Goal: Information Seeking & Learning: Find specific page/section

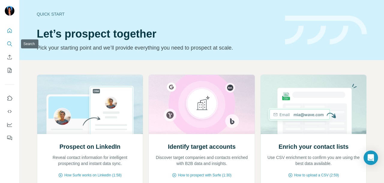
drag, startPoint x: 0, startPoint y: 0, endPoint x: 8, endPoint y: 45, distance: 45.4
click at [8, 45] on icon "Search" at bounding box center [9, 43] width 4 height 4
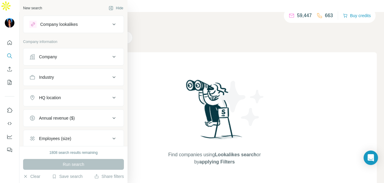
click at [54, 53] on button "Company" at bounding box center [73, 56] width 100 height 14
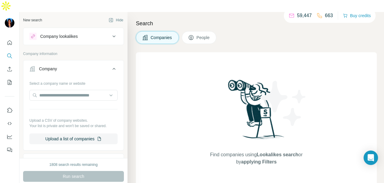
click at [200, 34] on span "People" at bounding box center [203, 37] width 14 height 6
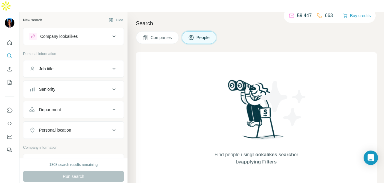
click at [100, 106] on div "Department" at bounding box center [69, 109] width 81 height 6
click at [92, 121] on input at bounding box center [70, 124] width 74 height 7
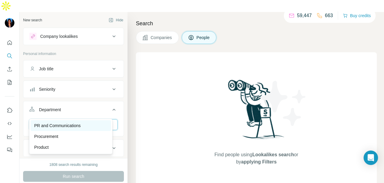
type input "**"
click at [103, 127] on div "PR and Communications" at bounding box center [70, 125] width 73 height 6
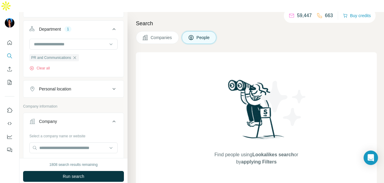
scroll to position [90, 0]
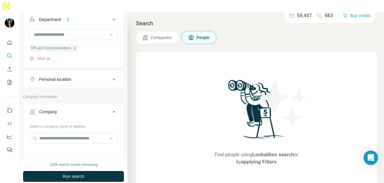
click at [97, 76] on div "Personal location" at bounding box center [69, 79] width 81 height 6
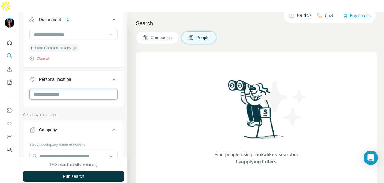
click at [85, 89] on input "text" at bounding box center [73, 94] width 88 height 11
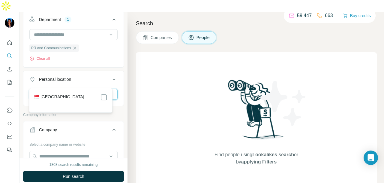
type input "*********"
click at [109, 97] on div "🇸🇬 [GEOGRAPHIC_DATA]" at bounding box center [71, 100] width 80 height 22
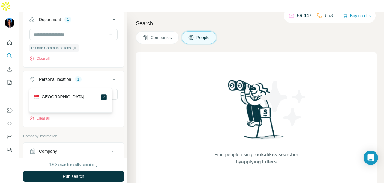
click at [120, 48] on div "New search Hide Company lookalikes Personal information Job title Seniority Dep…" at bounding box center [73, 85] width 108 height 146
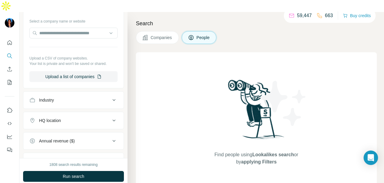
scroll to position [240, 0]
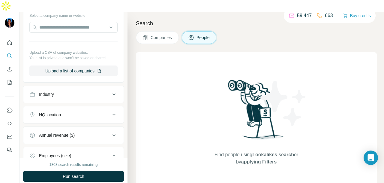
click at [86, 91] on div "Industry" at bounding box center [69, 94] width 81 height 6
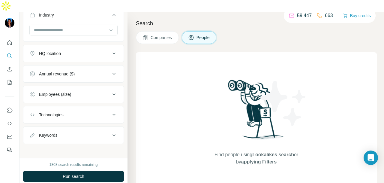
scroll to position [229, 0]
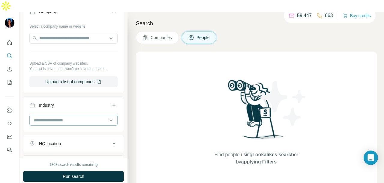
click at [72, 117] on input at bounding box center [70, 120] width 74 height 7
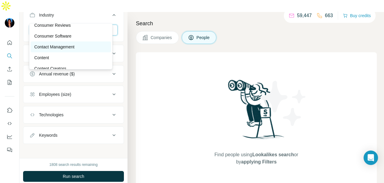
scroll to position [1259, 0]
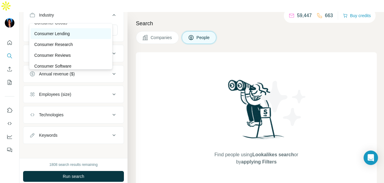
click at [80, 37] on div "Consumer Lending" at bounding box center [70, 34] width 73 height 6
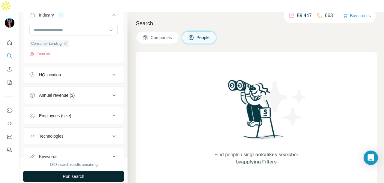
click at [105, 171] on button "Run search" at bounding box center [73, 176] width 101 height 11
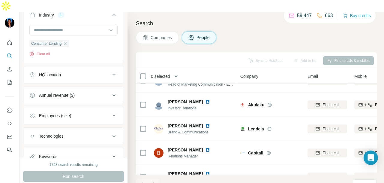
scroll to position [79, 0]
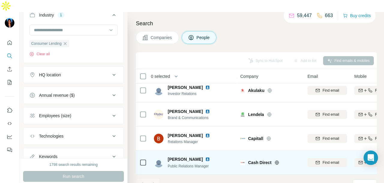
click at [205, 156] on img at bounding box center [207, 158] width 5 height 5
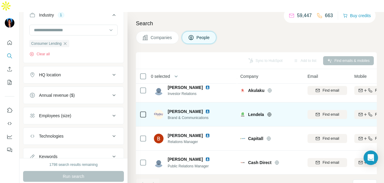
click at [205, 109] on img at bounding box center [207, 111] width 5 height 5
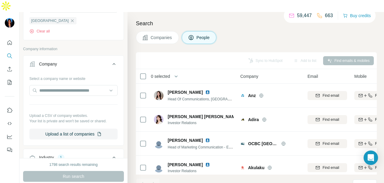
scroll to position [280, 0]
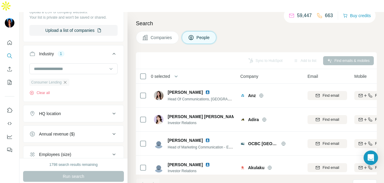
click at [67, 80] on icon "button" at bounding box center [65, 82] width 5 height 5
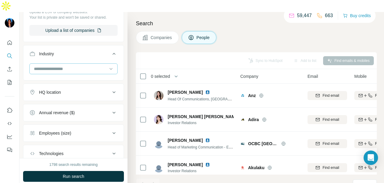
click at [88, 65] on input at bounding box center [70, 68] width 74 height 7
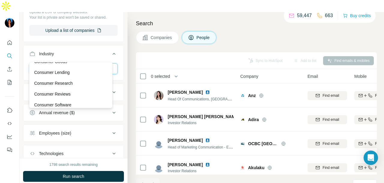
scroll to position [1289, 0]
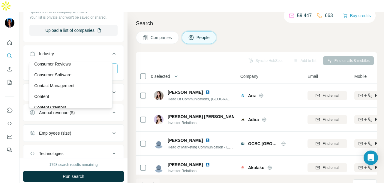
click at [81, 88] on div "Contact Management" at bounding box center [70, 85] width 73 height 6
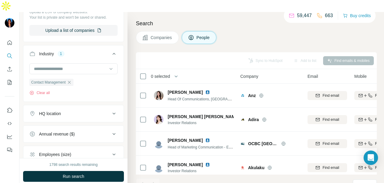
click at [92, 171] on button "Run search" at bounding box center [73, 176] width 101 height 11
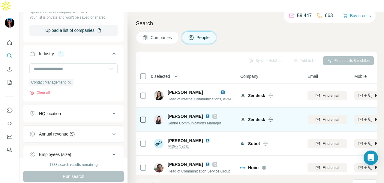
scroll to position [7, 0]
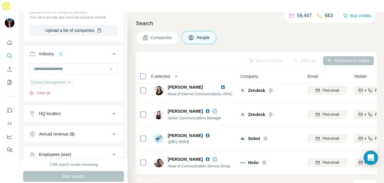
click at [68, 79] on div "Contact Management" at bounding box center [51, 82] width 44 height 7
click at [72, 80] on icon "button" at bounding box center [69, 82] width 5 height 5
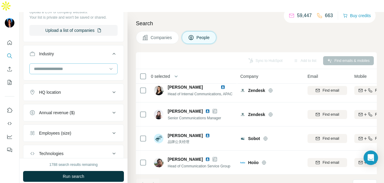
click at [99, 65] on input at bounding box center [70, 68] width 74 height 7
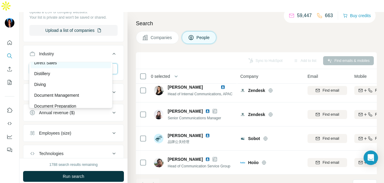
scroll to position [1828, 0]
click at [88, 67] on div "Distillery" at bounding box center [70, 64] width 73 height 6
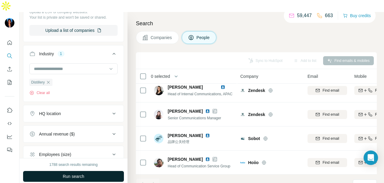
click at [88, 171] on div "1788 search results remaining Run search Clear Save search Share filters" at bounding box center [73, 176] width 108 height 37
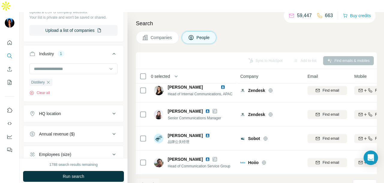
click at [88, 171] on button "Run search" at bounding box center [73, 176] width 101 height 11
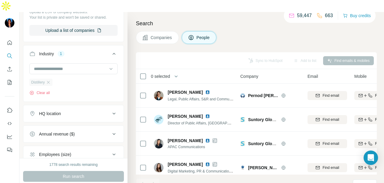
click at [51, 79] on div "Distillery" at bounding box center [40, 82] width 23 height 7
click at [49, 80] on icon "button" at bounding box center [48, 82] width 5 height 5
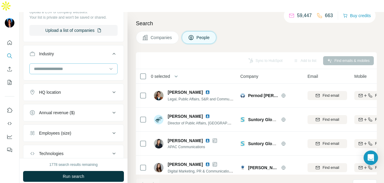
click at [65, 64] on div at bounding box center [70, 69] width 74 height 10
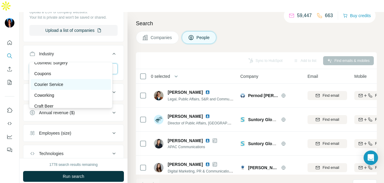
scroll to position [1439, 0]
click at [60, 90] on p "Creative Agency" at bounding box center [49, 87] width 31 height 6
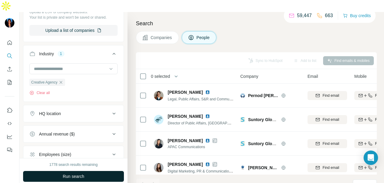
click at [85, 171] on button "Run search" at bounding box center [73, 176] width 101 height 11
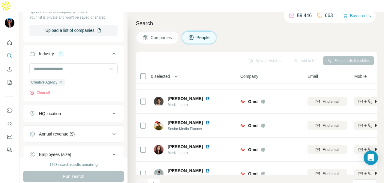
scroll to position [150, 0]
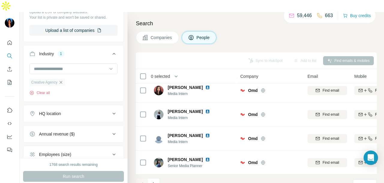
click at [63, 80] on icon "button" at bounding box center [60, 82] width 5 height 5
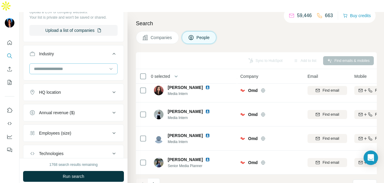
click at [88, 65] on input at bounding box center [70, 68] width 74 height 7
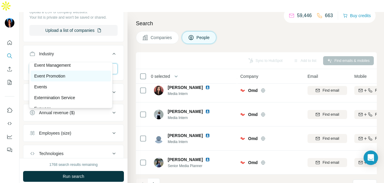
scroll to position [2278, 0]
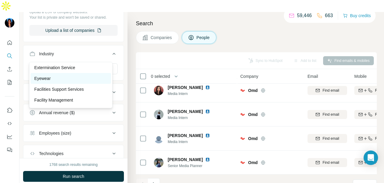
click at [84, 81] on div "Eyewear" at bounding box center [70, 78] width 73 height 6
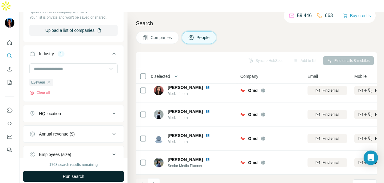
click at [106, 171] on button "Run search" at bounding box center [73, 176] width 101 height 11
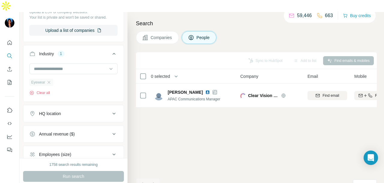
click at [49, 79] on div "Eyewear" at bounding box center [41, 82] width 24 height 7
click at [51, 80] on icon "button" at bounding box center [48, 82] width 5 height 5
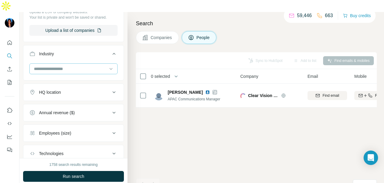
click at [64, 64] on div at bounding box center [70, 69] width 74 height 10
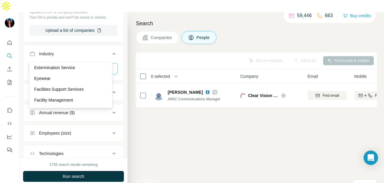
scroll to position [2338, 0]
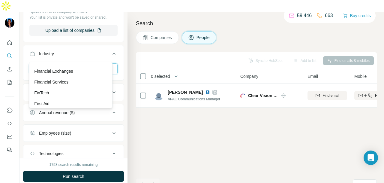
scroll to position [2428, 0]
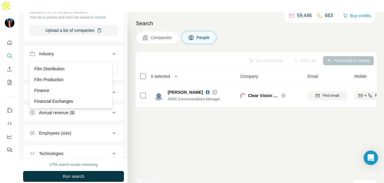
click at [77, 50] on div "File Sharing" at bounding box center [70, 47] width 73 height 6
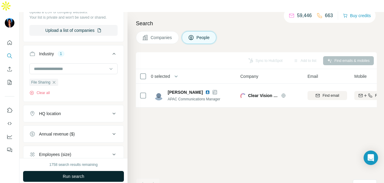
click at [99, 171] on button "Run search" at bounding box center [73, 176] width 101 height 11
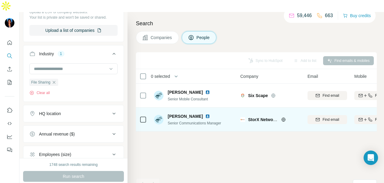
click at [209, 114] on img at bounding box center [207, 116] width 5 height 5
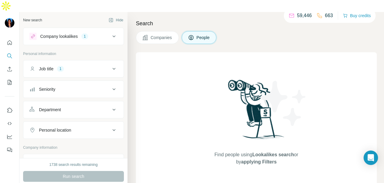
click at [97, 33] on div "Company lookalikes 1" at bounding box center [69, 36] width 81 height 7
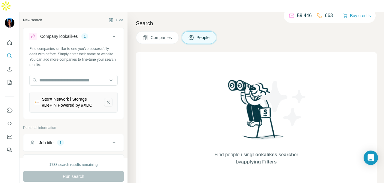
click at [105, 98] on button "StorX Network l Storage #DePIN Powered by #XDC-remove-button" at bounding box center [108, 102] width 8 height 8
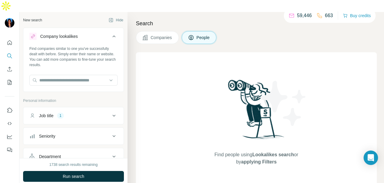
click at [101, 112] on div "Job title 1" at bounding box center [69, 115] width 81 height 6
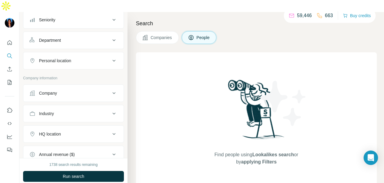
scroll to position [146, 0]
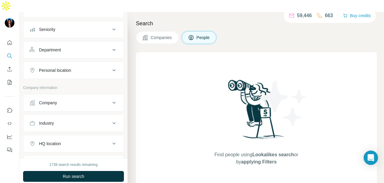
click at [95, 67] on div "Personal location" at bounding box center [69, 70] width 81 height 6
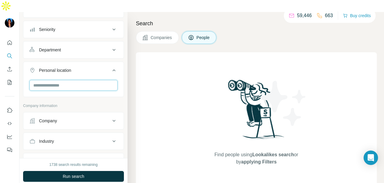
click at [85, 80] on input "text" at bounding box center [73, 85] width 88 height 11
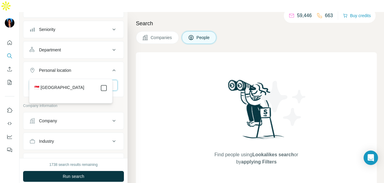
type input "****"
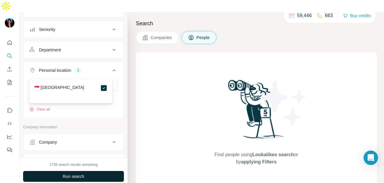
click at [114, 171] on button "Run search" at bounding box center [73, 176] width 101 height 11
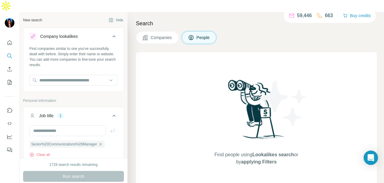
click at [148, 39] on div "Search Companies People Find people using Lookalikes search or by applying Filt…" at bounding box center [255, 103] width 256 height 183
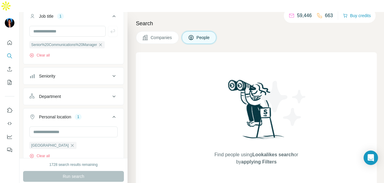
scroll to position [90, 0]
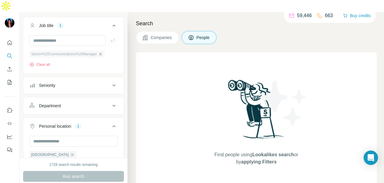
click at [102, 52] on icon "button" at bounding box center [100, 53] width 3 height 3
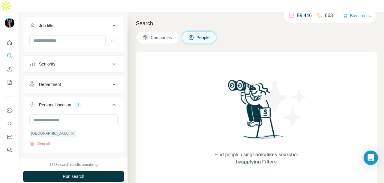
click at [97, 81] on div "Department" at bounding box center [69, 84] width 81 height 6
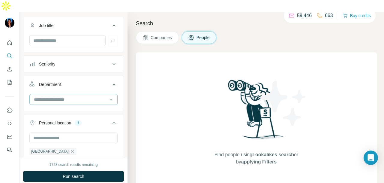
click at [84, 96] on input at bounding box center [70, 99] width 74 height 7
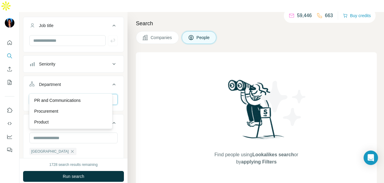
type input "**"
click at [84, 93] on div "PR and Communications Procurement Product" at bounding box center [70, 110] width 83 height 35
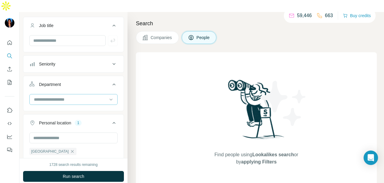
click at [91, 94] on div at bounding box center [70, 99] width 74 height 10
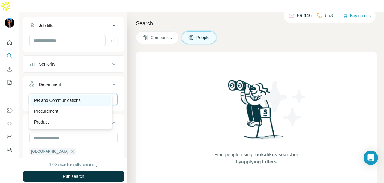
type input "**"
click at [84, 99] on div "PR and Communications" at bounding box center [70, 100] width 73 height 6
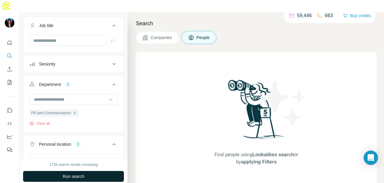
click at [87, 171] on button "Run search" at bounding box center [73, 176] width 101 height 11
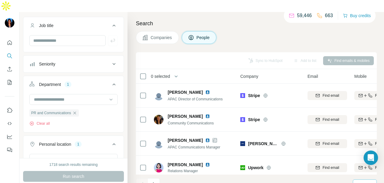
click at [370, 181] on icon at bounding box center [370, 184] width 6 height 6
click at [361, 128] on p "60" at bounding box center [360, 127] width 5 height 6
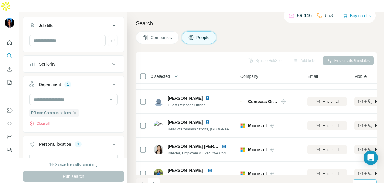
scroll to position [1349, 0]
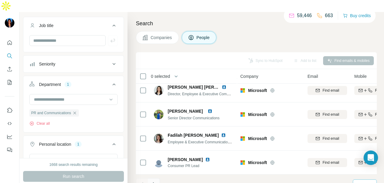
click at [155, 181] on icon "Navigate to next page" at bounding box center [154, 184] width 6 height 6
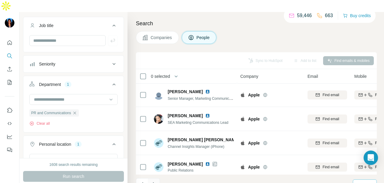
click at [153, 178] on button "Navigate to next page" at bounding box center [154, 184] width 12 height 12
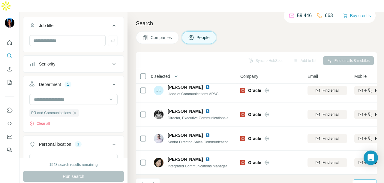
click at [157, 178] on button "Navigate to next page" at bounding box center [154, 184] width 12 height 12
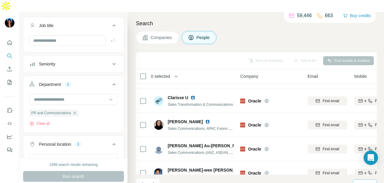
scroll to position [0, 0]
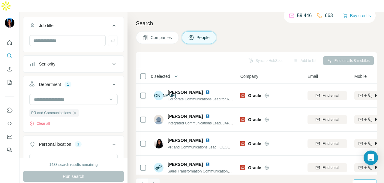
click at [153, 178] on button "Navigate to next page" at bounding box center [154, 184] width 12 height 12
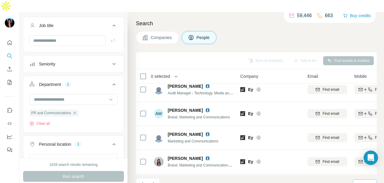
scroll to position [240, 0]
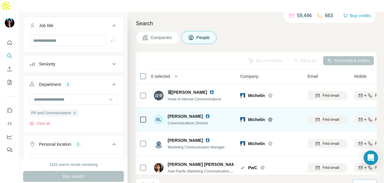
click at [205, 114] on img at bounding box center [207, 116] width 5 height 5
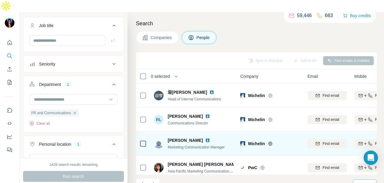
click at [205, 138] on img at bounding box center [207, 140] width 5 height 5
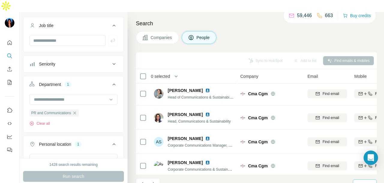
scroll to position [1349, 0]
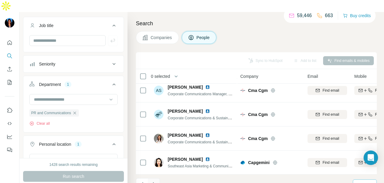
click at [156, 181] on icon "Navigate to next page" at bounding box center [154, 184] width 6 height 6
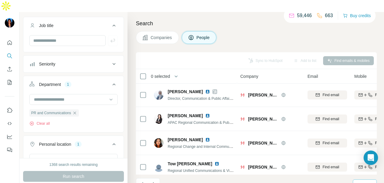
scroll to position [0, 0]
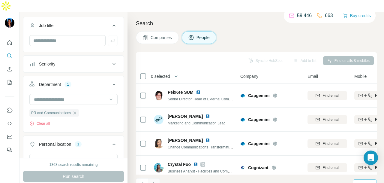
click at [151, 181] on icon "Navigate to next page" at bounding box center [154, 184] width 6 height 6
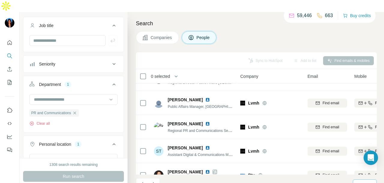
scroll to position [1349, 0]
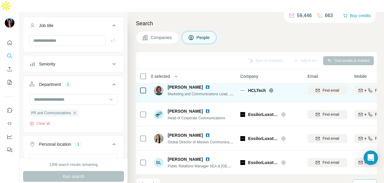
click at [206, 85] on img at bounding box center [207, 87] width 5 height 5
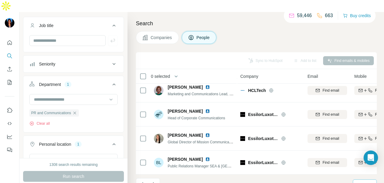
drag, startPoint x: 151, startPoint y: 173, endPoint x: 169, endPoint y: 162, distance: 21.7
click at [151, 181] on icon "Navigate to next page" at bounding box center [154, 184] width 6 height 6
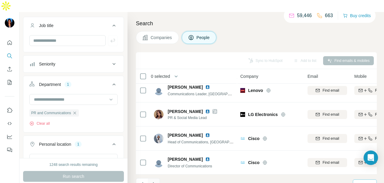
click at [153, 181] on icon "Navigate to next page" at bounding box center [154, 184] width 6 height 6
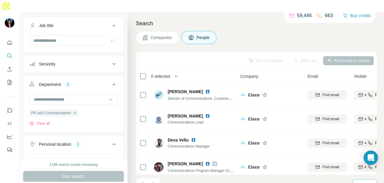
scroll to position [0, 0]
click at [153, 178] on button "Navigate to next page" at bounding box center [154, 184] width 12 height 12
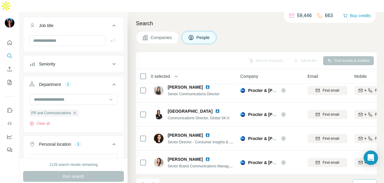
scroll to position [1349, 0]
click at [158, 178] on button "Navigate to next page" at bounding box center [154, 184] width 12 height 12
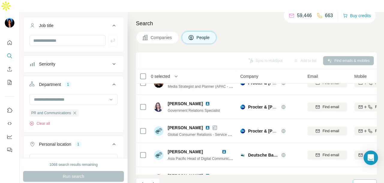
scroll to position [0, 0]
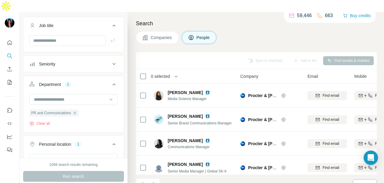
click at [151, 181] on icon "Navigate to next page" at bounding box center [154, 184] width 6 height 6
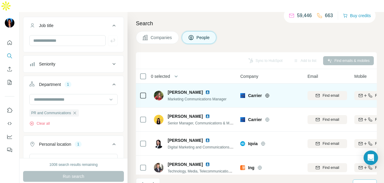
click at [205, 90] on img at bounding box center [207, 92] width 5 height 5
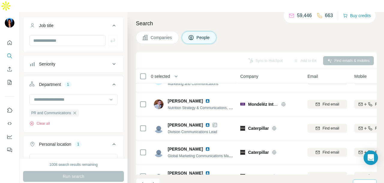
scroll to position [1349, 0]
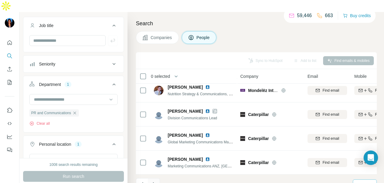
click at [154, 181] on icon "Navigate to next page" at bounding box center [154, 184] width 6 height 6
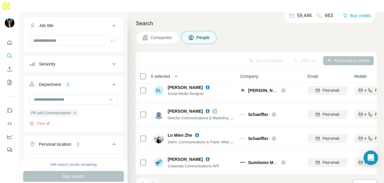
click at [156, 181] on icon "Navigate to next page" at bounding box center [154, 184] width 6 height 6
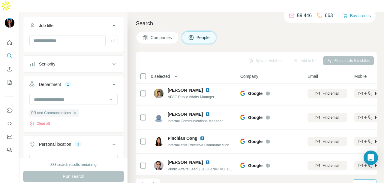
scroll to position [480, 0]
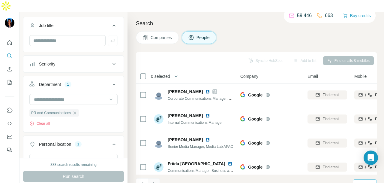
click at [156, 178] on button "Navigate to next page" at bounding box center [154, 184] width 12 height 12
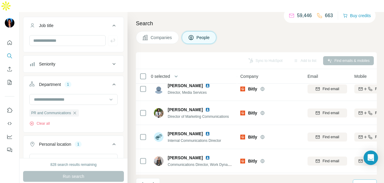
scroll to position [1349, 0]
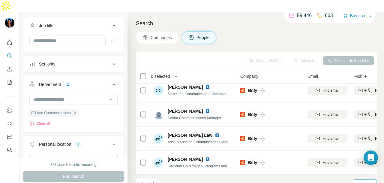
click at [153, 181] on icon "Navigate to next page" at bounding box center [154, 184] width 6 height 6
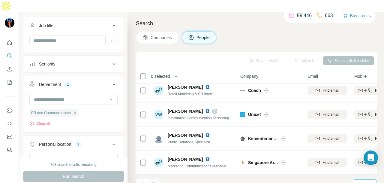
click at [151, 181] on icon "Navigate to next page" at bounding box center [154, 184] width 6 height 6
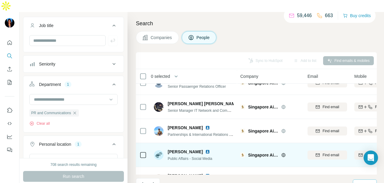
scroll to position [0, 0]
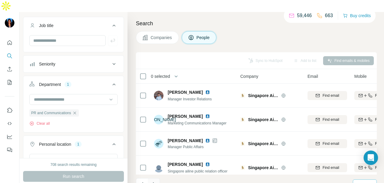
click at [158, 178] on button "Navigate to next page" at bounding box center [154, 184] width 12 height 12
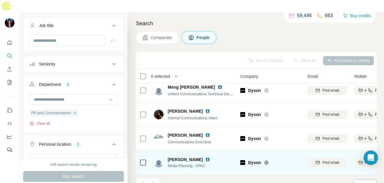
scroll to position [1349, 0]
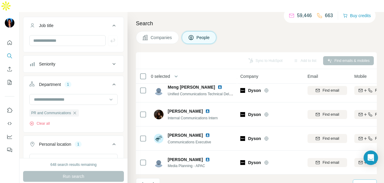
click at [153, 181] on icon "Navigate to next page" at bounding box center [154, 184] width 6 height 6
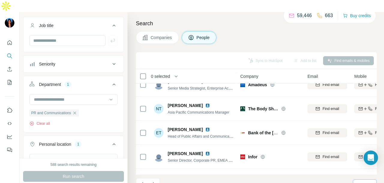
scroll to position [390, 0]
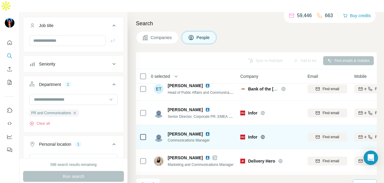
click at [205, 131] on img at bounding box center [207, 133] width 5 height 5
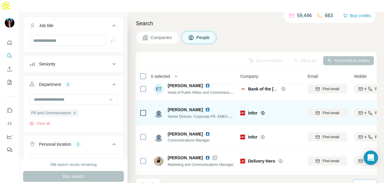
click at [205, 107] on img at bounding box center [207, 109] width 5 height 5
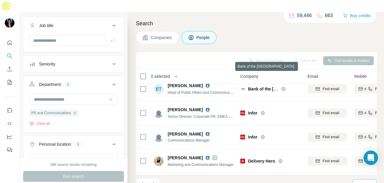
scroll to position [330, 0]
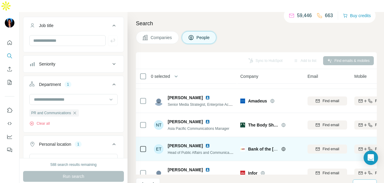
click at [205, 143] on img at bounding box center [207, 145] width 5 height 5
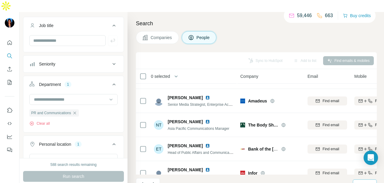
scroll to position [0, 0]
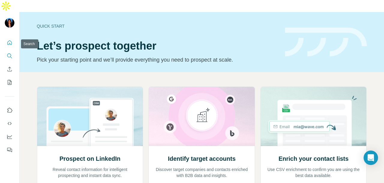
click at [9, 53] on icon "Search" at bounding box center [10, 56] width 6 height 6
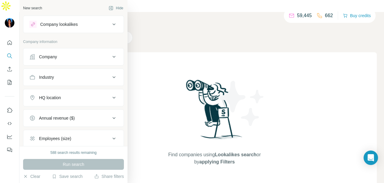
click at [53, 52] on button "Company" at bounding box center [73, 56] width 100 height 14
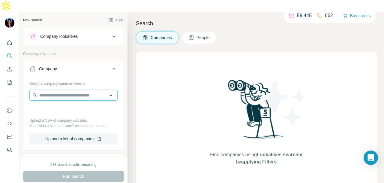
paste input "**********"
click at [94, 90] on input "**********" at bounding box center [70, 95] width 83 height 11
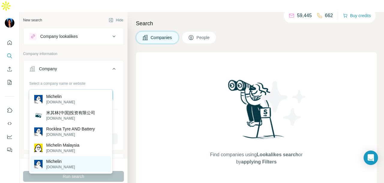
type input "**********"
click at [79, 162] on div "Michelin [DOMAIN_NAME]" at bounding box center [71, 164] width 80 height 16
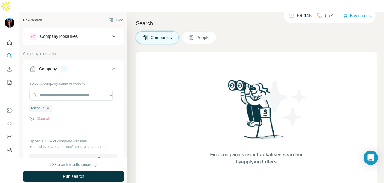
click at [79, 173] on span "Run search" at bounding box center [74, 176] width 22 height 6
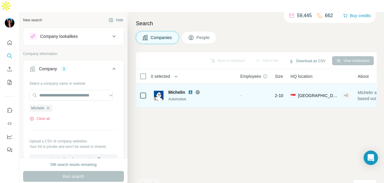
click at [283, 92] on span "2-10" at bounding box center [279, 95] width 8 height 6
click at [313, 92] on span "[GEOGRAPHIC_DATA]" at bounding box center [318, 95] width 41 height 6
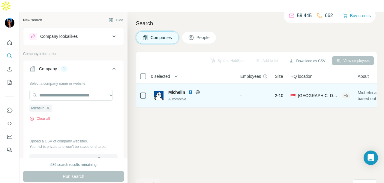
click at [319, 92] on span "🇸🇬 [GEOGRAPHIC_DATA] + 5" at bounding box center [320, 95] width 60 height 6
click at [191, 90] on img at bounding box center [190, 92] width 5 height 5
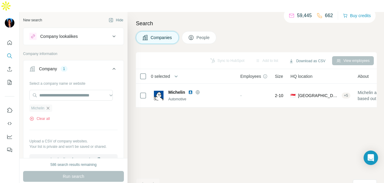
click at [47, 106] on icon "button" at bounding box center [48, 108] width 5 height 5
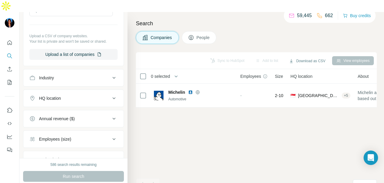
scroll to position [90, 0]
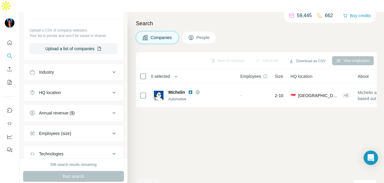
click at [68, 65] on button "Industry" at bounding box center [73, 72] width 100 height 14
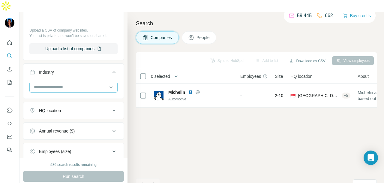
click at [72, 84] on input at bounding box center [70, 87] width 74 height 7
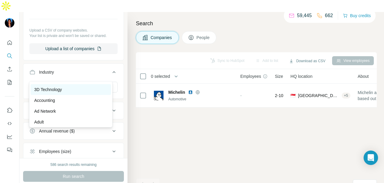
scroll to position [0, 0]
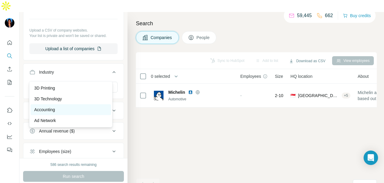
click at [62, 112] on div "Accounting" at bounding box center [70, 109] width 73 height 6
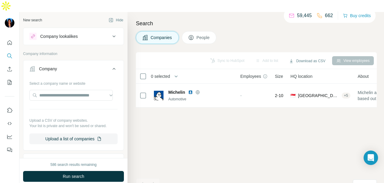
click at [207, 31] on button "People" at bounding box center [199, 37] width 35 height 13
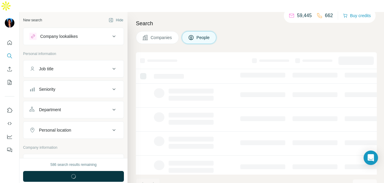
click at [82, 82] on button "Seniority" at bounding box center [73, 89] width 100 height 14
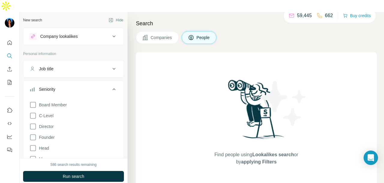
click at [82, 82] on button "Seniority" at bounding box center [73, 90] width 100 height 17
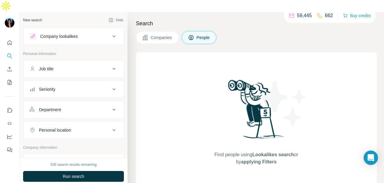
click at [88, 106] on div "Department" at bounding box center [69, 109] width 81 height 6
click at [92, 145] on div "Personal location" at bounding box center [69, 148] width 81 height 6
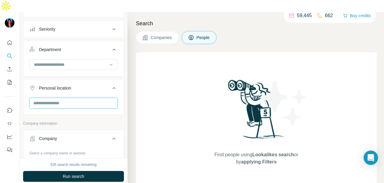
click at [75, 97] on input "text" at bounding box center [73, 102] width 88 height 11
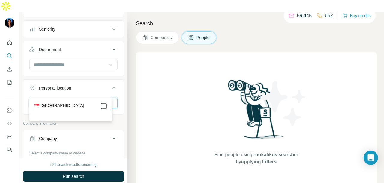
type input "****"
click at [101, 106] on icon at bounding box center [103, 105] width 7 height 7
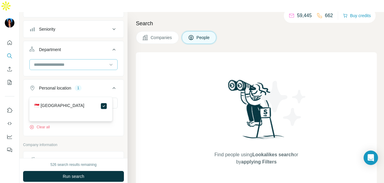
click at [93, 61] on input at bounding box center [70, 64] width 74 height 7
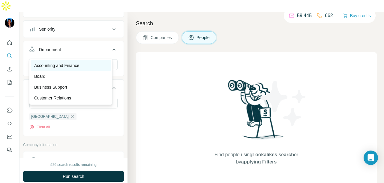
click at [90, 64] on div "Accounting and Finance" at bounding box center [70, 65] width 73 height 6
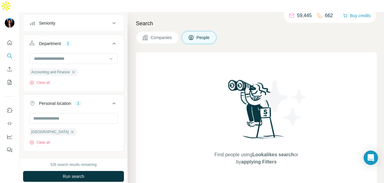
scroll to position [60, 0]
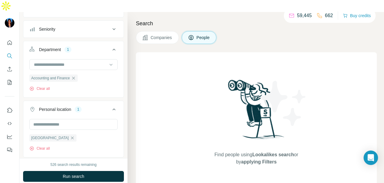
click at [78, 74] on div "Accounting and Finance" at bounding box center [53, 77] width 48 height 7
click at [76, 76] on icon "button" at bounding box center [73, 78] width 5 height 5
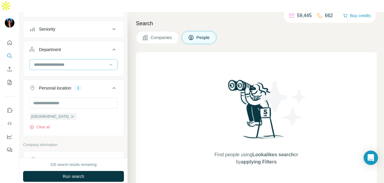
click at [80, 59] on div at bounding box center [70, 64] width 74 height 10
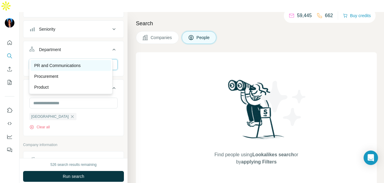
type input "**"
click at [89, 67] on div "PR and Communications" at bounding box center [70, 65] width 73 height 6
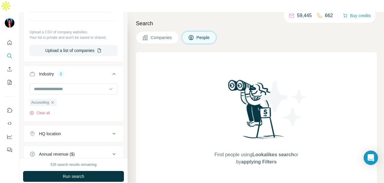
scroll to position [270, 0]
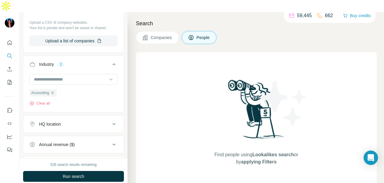
drag, startPoint x: 67, startPoint y: 160, endPoint x: 109, endPoint y: 180, distance: 46.4
click at [67, 171] on button "Run search" at bounding box center [73, 176] width 101 height 11
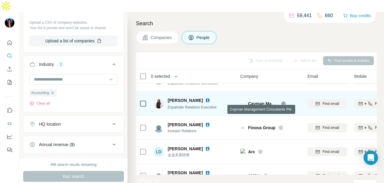
scroll to position [822, 0]
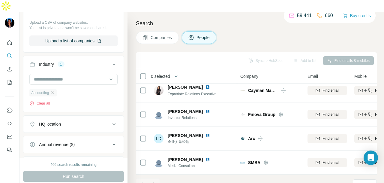
click at [54, 90] on icon "button" at bounding box center [52, 92] width 5 height 5
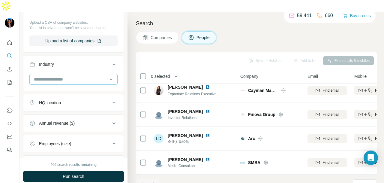
click at [87, 76] on input at bounding box center [70, 79] width 74 height 7
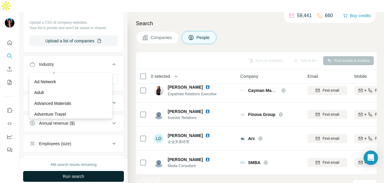
drag, startPoint x: 85, startPoint y: 104, endPoint x: 118, endPoint y: 160, distance: 65.4
click at [85, 104] on div "Advanced Materials" at bounding box center [70, 103] width 73 height 6
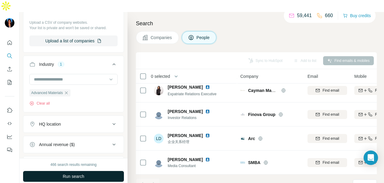
click at [116, 171] on button "Run search" at bounding box center [73, 176] width 101 height 11
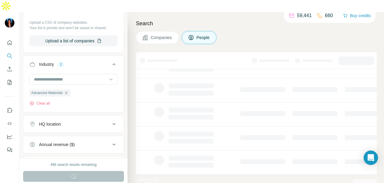
scroll to position [150, 0]
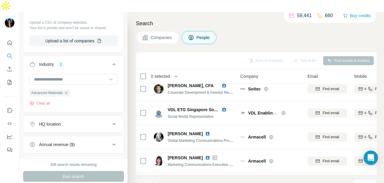
scroll to position [1014, 0]
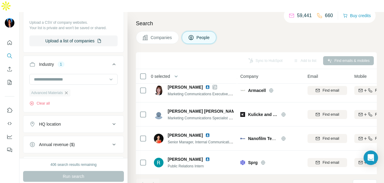
click at [67, 91] on icon "button" at bounding box center [66, 92] width 3 height 3
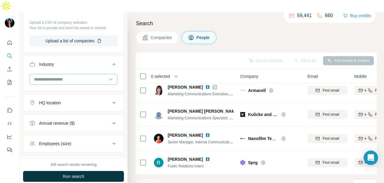
click at [82, 76] on input at bounding box center [70, 79] width 74 height 7
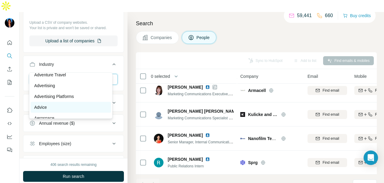
scroll to position [60, 0]
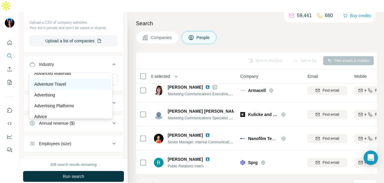
click at [82, 86] on div "Adventure Travel" at bounding box center [70, 84] width 73 height 6
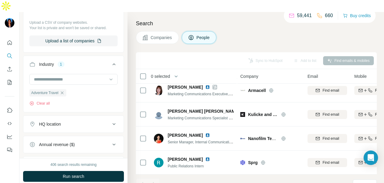
click at [97, 158] on div "406 search results remaining Run search Clear Save search Share filters" at bounding box center [73, 176] width 108 height 37
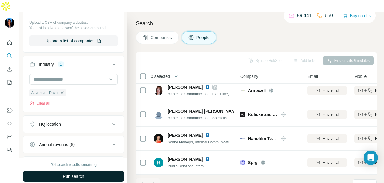
click at [108, 171] on button "Run search" at bounding box center [73, 176] width 101 height 11
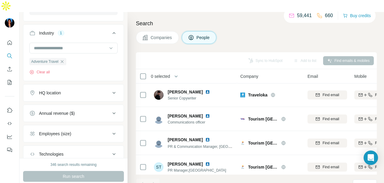
scroll to position [220, 0]
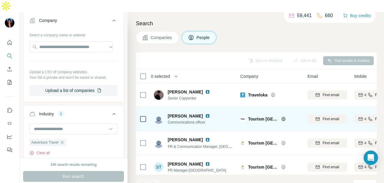
click at [210, 113] on img at bounding box center [207, 115] width 5 height 5
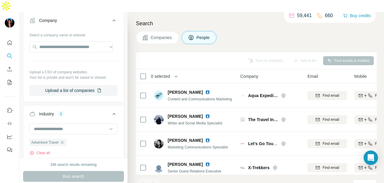
scroll to position [750, 0]
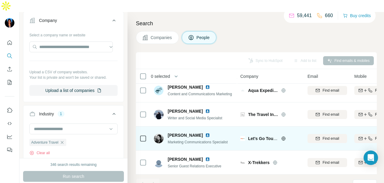
click at [205, 132] on img at bounding box center [207, 134] width 5 height 5
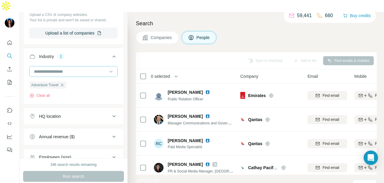
scroll to position [340, 0]
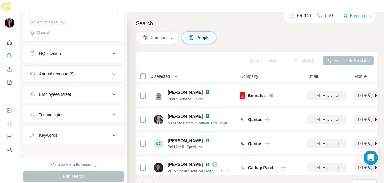
click at [61, 20] on icon "button" at bounding box center [62, 22] width 5 height 5
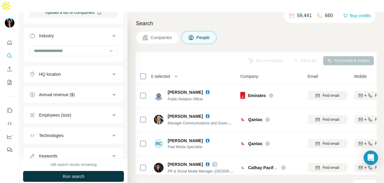
scroll to position [289, 0]
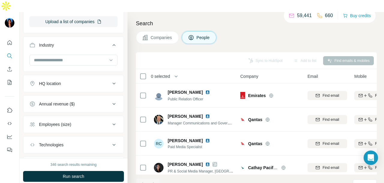
click at [88, 57] on input at bounding box center [70, 60] width 74 height 7
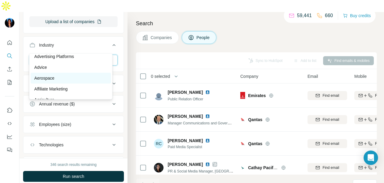
scroll to position [120, 0]
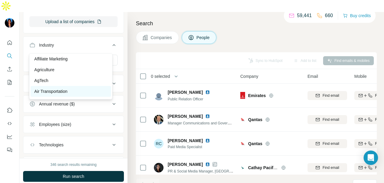
click at [81, 87] on div "Air Transportation" at bounding box center [71, 91] width 80 height 11
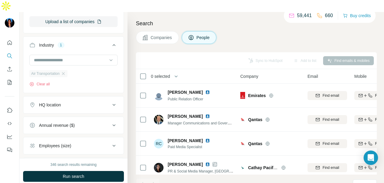
click at [66, 70] on div "Air Transportation" at bounding box center [48, 73] width 38 height 7
click at [64, 72] on icon "button" at bounding box center [63, 73] width 3 height 3
click at [89, 57] on input at bounding box center [70, 60] width 74 height 7
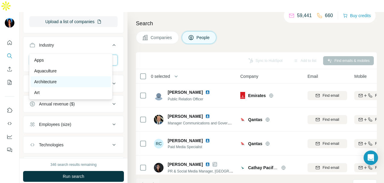
scroll to position [300, 0]
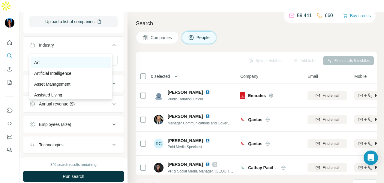
click at [74, 65] on div "Art" at bounding box center [70, 62] width 73 height 6
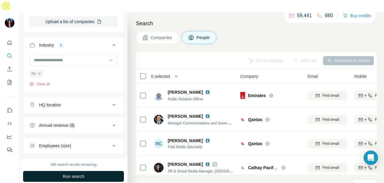
click at [90, 171] on button "Run search" at bounding box center [73, 176] width 101 height 11
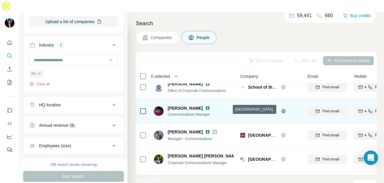
scroll to position [570, 0]
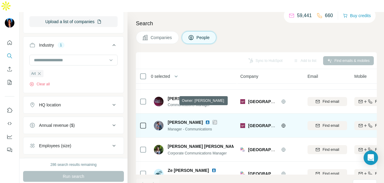
click at [213, 120] on icon at bounding box center [215, 122] width 4 height 5
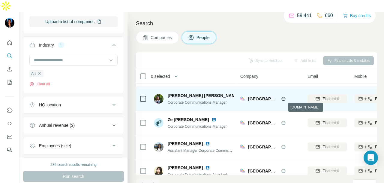
scroll to position [629, 0]
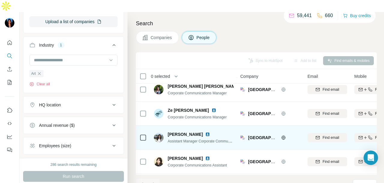
click at [205, 132] on img at bounding box center [207, 134] width 5 height 5
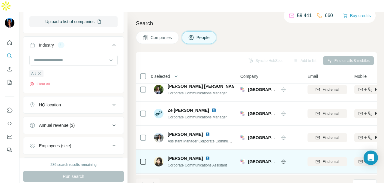
click at [205, 156] on img at bounding box center [207, 158] width 5 height 5
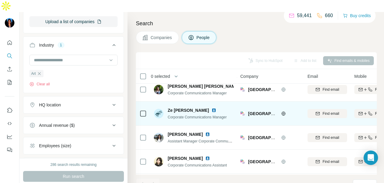
click at [211, 108] on img at bounding box center [213, 110] width 5 height 5
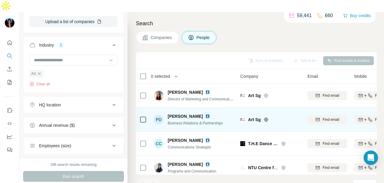
scroll to position [689, 0]
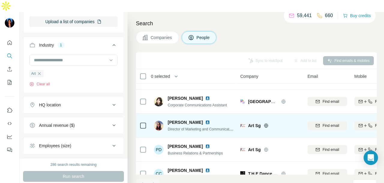
click at [208, 120] on img at bounding box center [207, 122] width 5 height 5
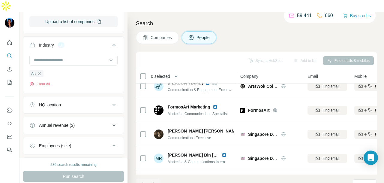
scroll to position [1038, 0]
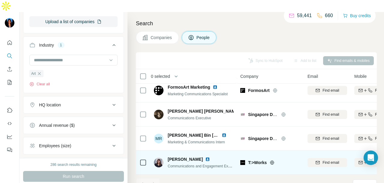
click at [205, 156] on img at bounding box center [207, 158] width 5 height 5
